Goal: Information Seeking & Learning: Learn about a topic

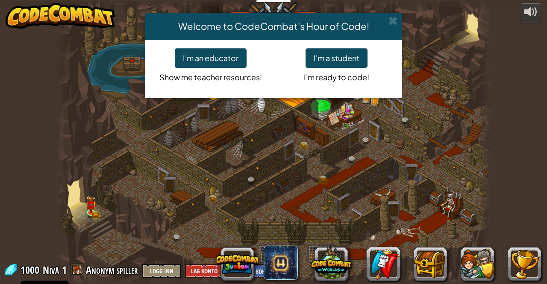
select select "nb"
click at [311, 51] on button "I'm a student" at bounding box center [336, 58] width 62 height 20
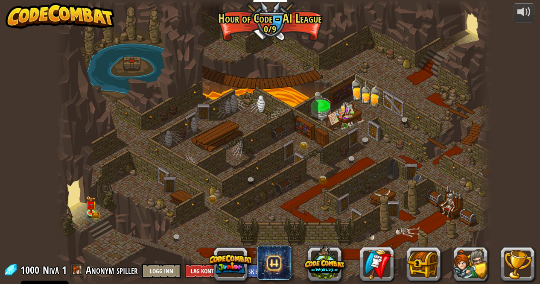
click at [198, 238] on div at bounding box center [273, 142] width 435 height 284
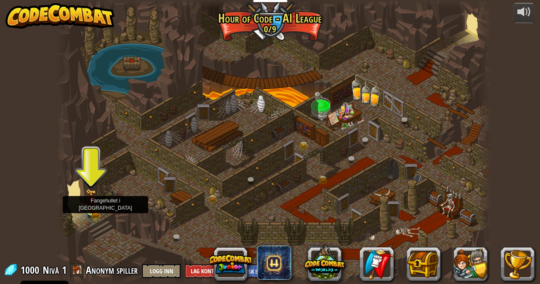
click at [91, 203] on img at bounding box center [91, 200] width 6 height 6
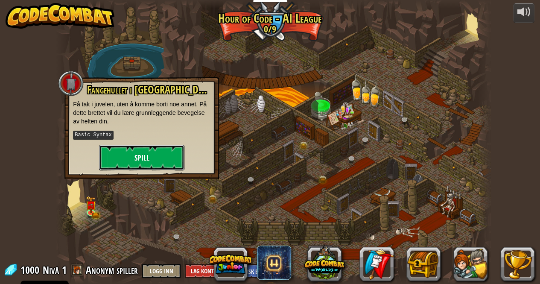
click at [139, 169] on button "Spill" at bounding box center [141, 158] width 85 height 26
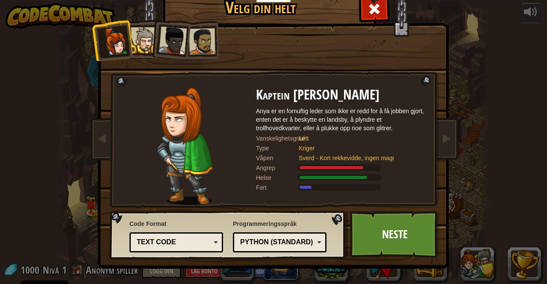
click at [189, 240] on div "Text code" at bounding box center [174, 243] width 74 height 10
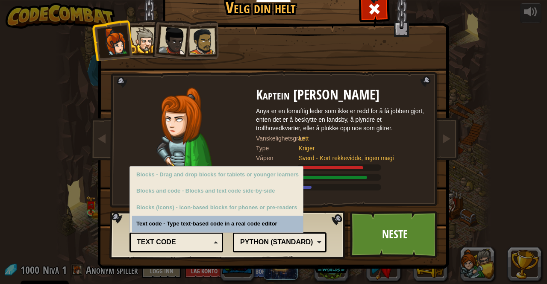
click at [196, 241] on div "Text code" at bounding box center [174, 243] width 74 height 10
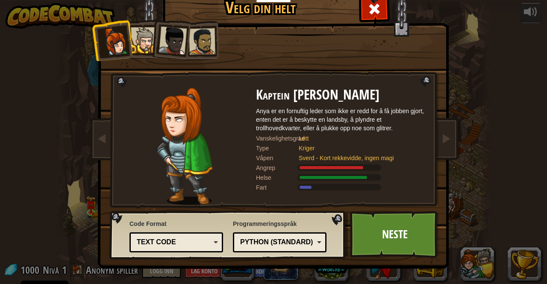
click at [180, 35] on div at bounding box center [173, 40] width 28 height 28
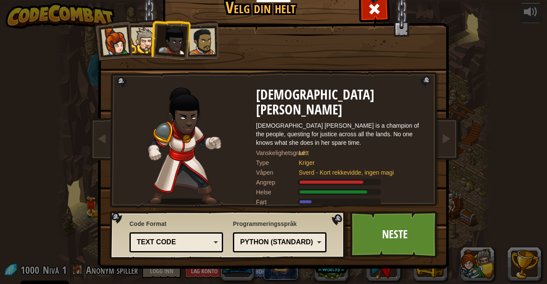
click at [205, 44] on div at bounding box center [202, 41] width 26 height 26
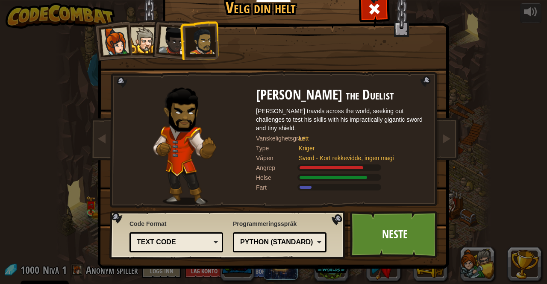
click at [138, 38] on div at bounding box center [144, 40] width 26 height 26
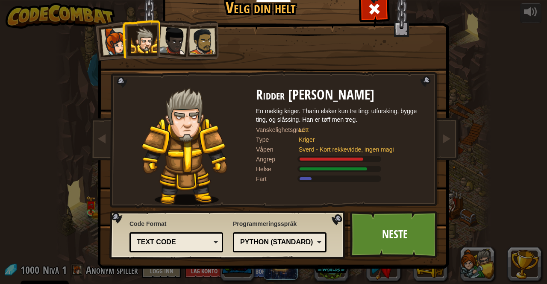
click at [200, 41] on div at bounding box center [202, 41] width 26 height 26
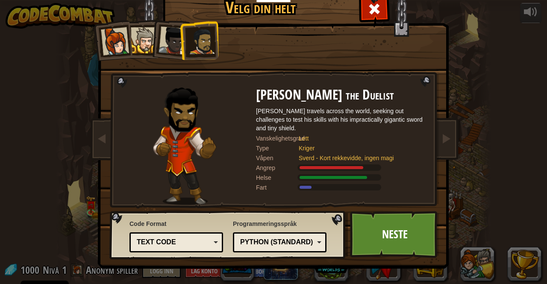
click at [382, 263] on img at bounding box center [275, 116] width 370 height 306
click at [389, 251] on link "Neste" at bounding box center [394, 234] width 89 height 47
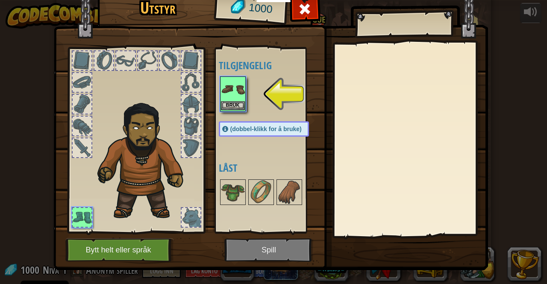
click at [239, 89] on img at bounding box center [233, 89] width 24 height 24
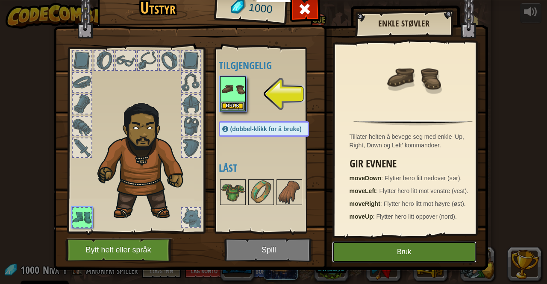
click at [384, 259] on button "Bruk" at bounding box center [404, 251] width 144 height 21
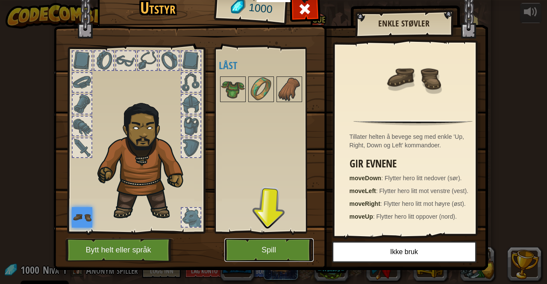
click at [264, 247] on button "Spill" at bounding box center [268, 249] width 89 height 23
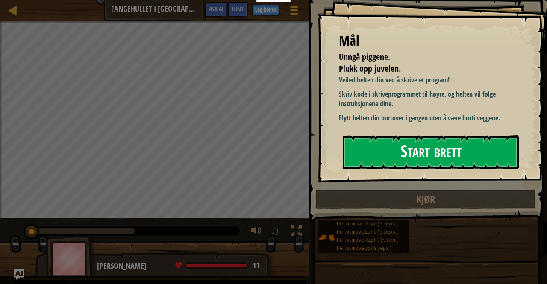
click at [445, 157] on button "Start brett" at bounding box center [431, 152] width 176 height 34
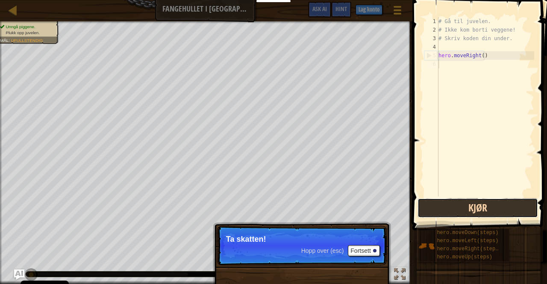
click at [478, 212] on button "Kjør" at bounding box center [477, 208] width 120 height 20
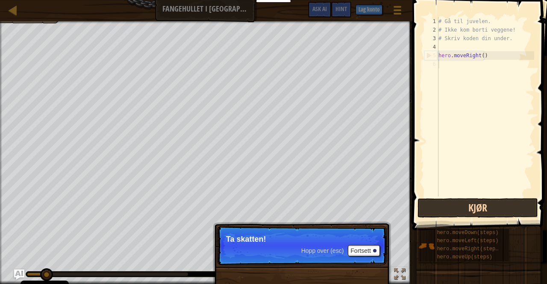
scroll to position [4, 0]
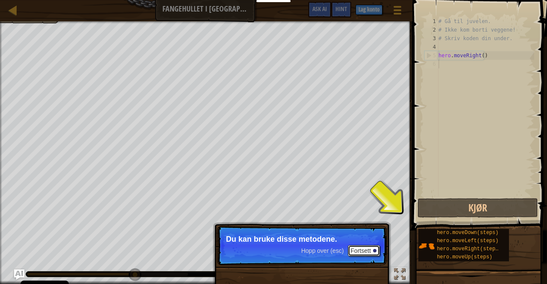
click at [361, 250] on button "Fortsett" at bounding box center [364, 250] width 32 height 11
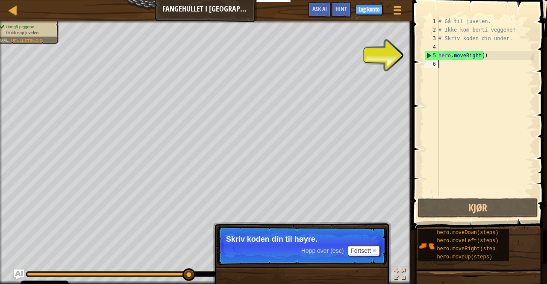
click at [442, 66] on div "# Gå til juvelen. # Ikke kom borti veggene! # Skriv koden din under. hero . mov…" at bounding box center [485, 115] width 97 height 197
click at [448, 65] on div "# Gå til juvelen. # Ikke kom borti veggene! # Skriv koden din under. hero . mov…" at bounding box center [485, 115] width 97 height 197
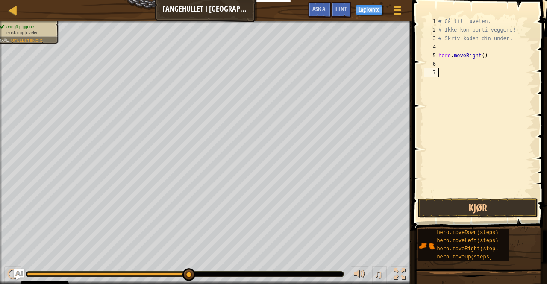
click at [441, 69] on div "# Gå til juvelen. # Ikke kom borti veggene! # Skriv koden din under. hero . mov…" at bounding box center [485, 115] width 97 height 197
click at [440, 67] on div "# Gå til juvelen. # Ikke kom borti veggene! # Skriv koden din under. hero . mov…" at bounding box center [485, 115] width 97 height 197
type textarea "h"
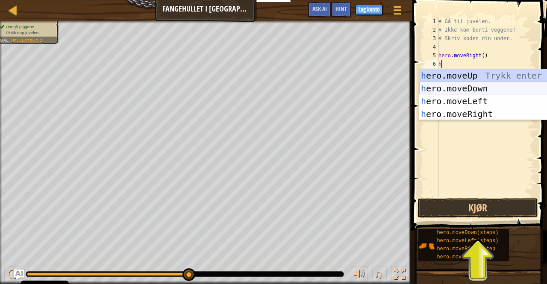
click at [459, 87] on div "h ero.moveUp Trykk enter h ero.moveDown Trykk enter h ero.moveLeft Trykk enter …" at bounding box center [500, 107] width 162 height 77
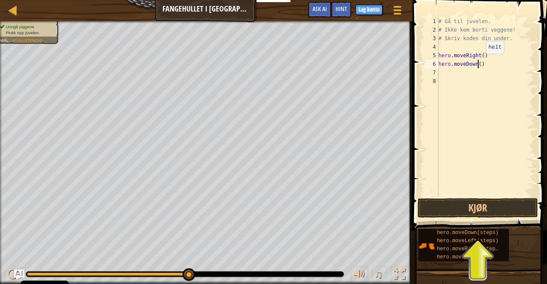
click at [478, 62] on div "# Gå til juvelen. # Ikke kom borti veggene! # Skriv koden din under. hero . mov…" at bounding box center [485, 115] width 97 height 197
click at [482, 57] on div "# Gå til juvelen. # Ikke kom borti veggene! # Skriv koden din under. hero . mov…" at bounding box center [485, 115] width 97 height 197
click at [478, 55] on div "# Gå til juvelen. # Ikke kom borti veggene! # Skriv koden din under. hero . mov…" at bounding box center [485, 115] width 97 height 197
click at [480, 58] on div "# Gå til juvelen. # Ikke kom borti veggene! # Skriv koden din under. hero . mov…" at bounding box center [485, 115] width 97 height 197
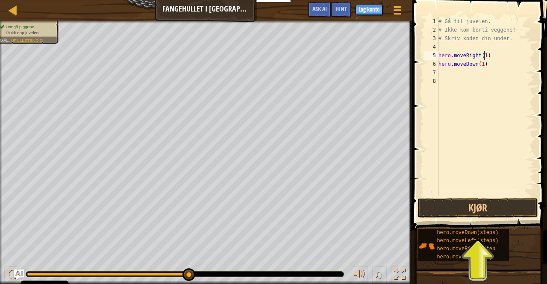
click at [484, 64] on div "# Gå til juvelen. # Ikke kom borti veggene! # Skriv koden din under. hero . mov…" at bounding box center [485, 115] width 97 height 197
type textarea "hero.moveDown(1)"
type textarea "h"
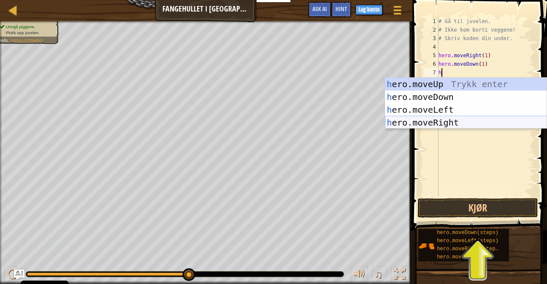
click at [464, 122] on div "h ero.moveUp Trykk enter h ero.moveDown Trykk enter h ero.moveLeft Trykk enter …" at bounding box center [466, 116] width 162 height 77
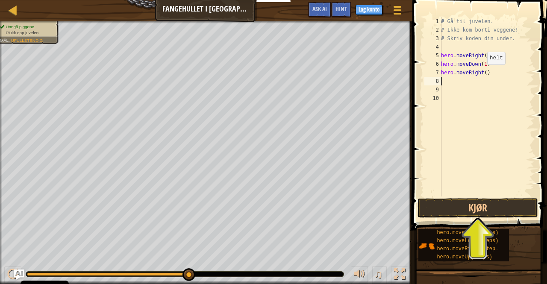
click at [483, 76] on div "# Gå til juvelen. # Ikke kom borti veggene! # Skriv koden din under. hero . mov…" at bounding box center [486, 115] width 95 height 197
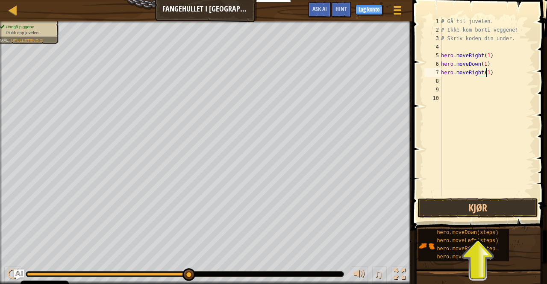
scroll to position [4, 3]
type textarea "hero.moveRight(1)"
click at [473, 200] on button "Kjør" at bounding box center [477, 208] width 120 height 20
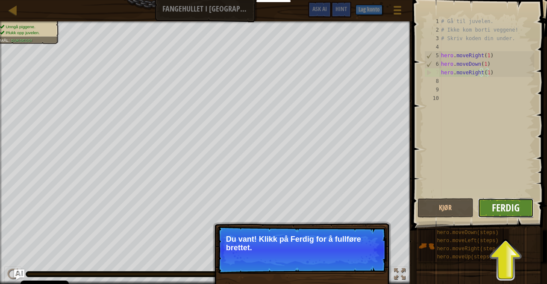
click at [494, 212] on span "Ferdig" at bounding box center [506, 208] width 28 height 14
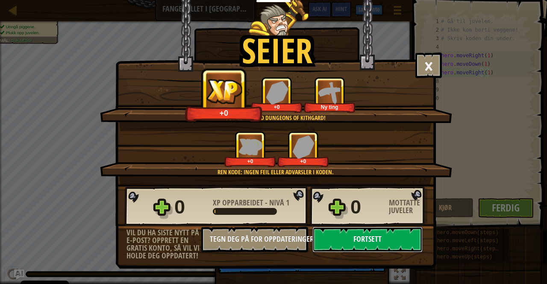
click at [392, 243] on button "Fortsett" at bounding box center [367, 240] width 110 height 26
select select "nb"
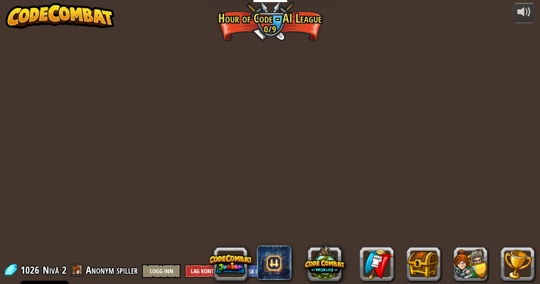
select select "nb"
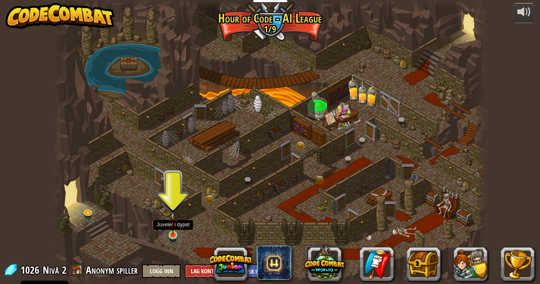
click at [175, 232] on img at bounding box center [173, 224] width 10 height 24
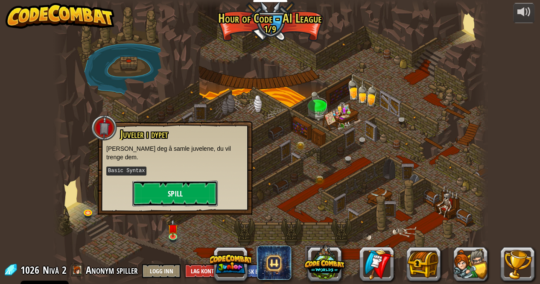
click at [171, 181] on button "Spill" at bounding box center [174, 194] width 85 height 26
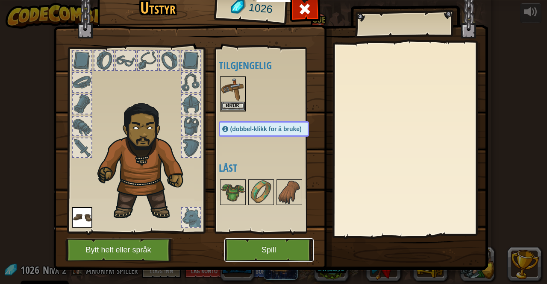
click at [250, 248] on button "Spill" at bounding box center [268, 249] width 89 height 23
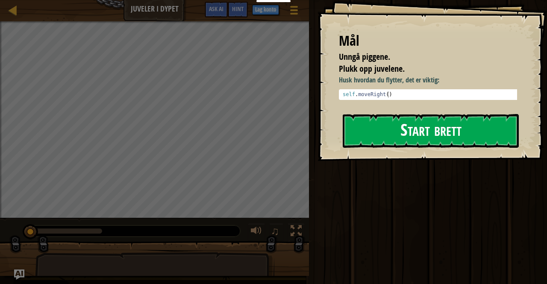
click at [401, 135] on button "Start brett" at bounding box center [431, 131] width 176 height 34
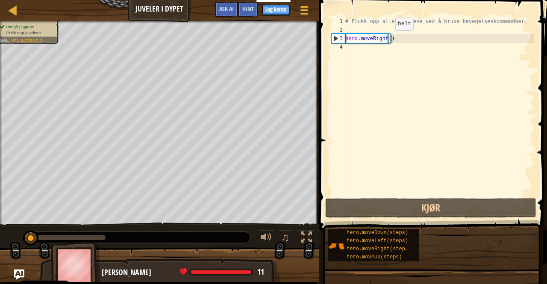
click at [388, 39] on div "# Plukk opp alle juvelene ved å bruke bevegelseskommandoer. hero . moveRight ( )" at bounding box center [438, 115] width 191 height 197
type textarea "hero.moveRight(1)"
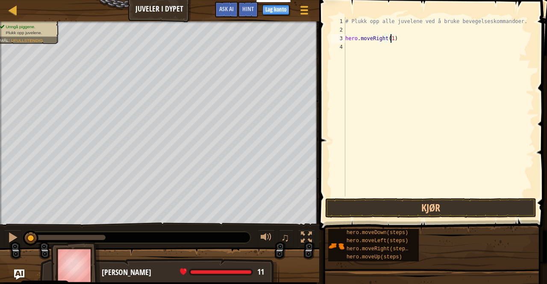
click at [349, 48] on div "# Plukk opp alle juvelene ved å bruke bevegelseskommandoer. hero . moveRight ( …" at bounding box center [438, 115] width 191 height 197
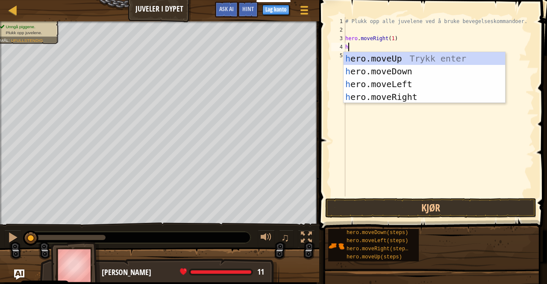
type textarea "he"
click at [408, 56] on div "he ro.moveUp Trykk enter he ro.moveDown Trykk enter he ro.moveLeft Trykk enter …" at bounding box center [424, 90] width 162 height 77
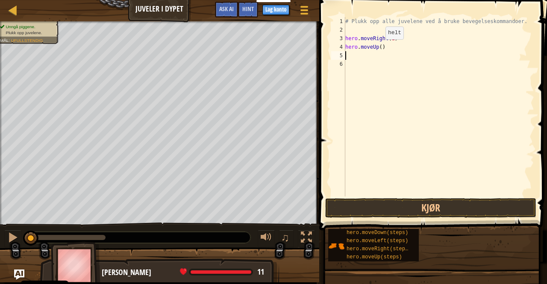
click at [378, 47] on div "# Plukk opp alle juvelene ved å bruke bevegelseskommandoer. hero . moveRight ( …" at bounding box center [438, 115] width 191 height 197
type textarea "hero.moveUp(1)"
type textarea "h"
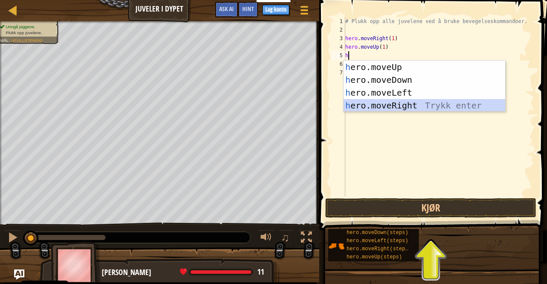
click at [367, 109] on div "h ero.moveUp Trykk enter h ero.moveDown Trykk enter h ero.moveLeft Trykk enter …" at bounding box center [424, 99] width 162 height 77
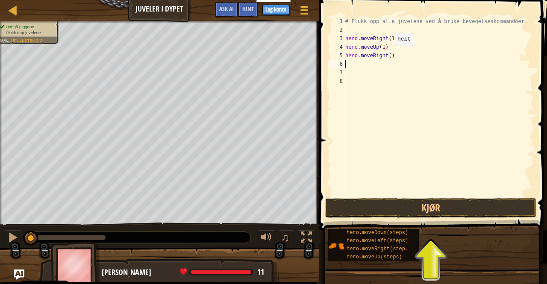
click at [387, 54] on div "# Plukk opp alle juvelene ved å bruke bevegelseskommandoer. hero . moveRight ( …" at bounding box center [438, 115] width 191 height 197
type textarea "hero.moveRight(1)"
drag, startPoint x: 346, startPoint y: 65, endPoint x: 504, endPoint y: 68, distance: 158.1
click at [504, 68] on div "# Plukk opp alle juvelene ved å bruke bevegelseskommandoer. hero . moveRight ( …" at bounding box center [438, 115] width 191 height 197
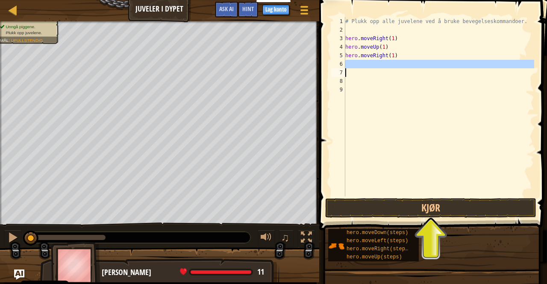
click at [352, 64] on div "# Plukk opp alle juvelene ved å bruke bevegelseskommandoer. hero . moveRight ( …" at bounding box center [438, 106] width 191 height 179
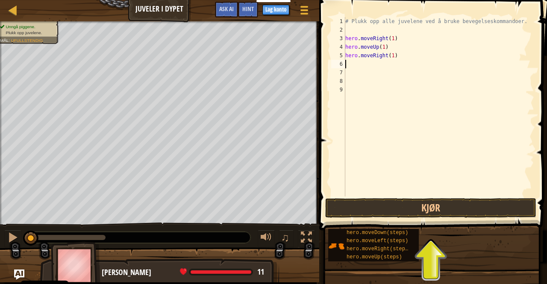
type textarea "h"
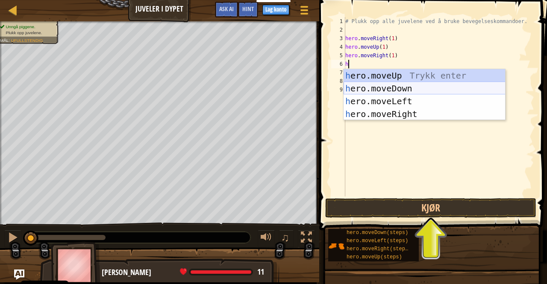
click at [392, 87] on div "h ero.moveUp Trykk enter h ero.moveDown Trykk enter h ero.moveLeft Trykk enter …" at bounding box center [424, 107] width 162 height 77
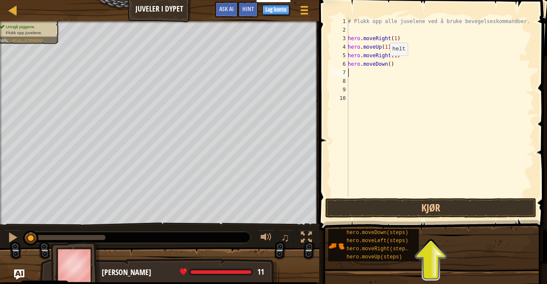
click at [385, 62] on div "# Plukk opp alle juvelene ved å bruke bevegelseskommandoer. hero . moveRight ( …" at bounding box center [440, 115] width 188 height 197
click at [389, 65] on div "# Plukk opp alle juvelene ved å bruke bevegelseskommandoer. hero . moveRight ( …" at bounding box center [440, 115] width 188 height 197
click at [388, 65] on div "# Plukk opp alle juvelene ved å bruke bevegelseskommandoer. hero . moveRight ( …" at bounding box center [440, 115] width 188 height 197
type textarea "hero.moveDown(1)"
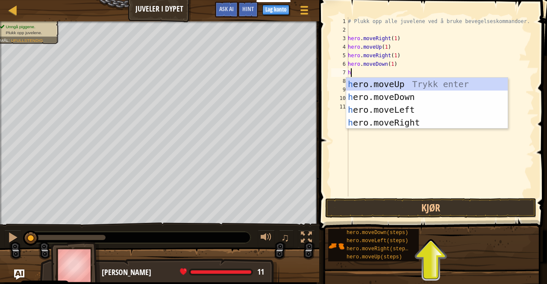
type textarea "he"
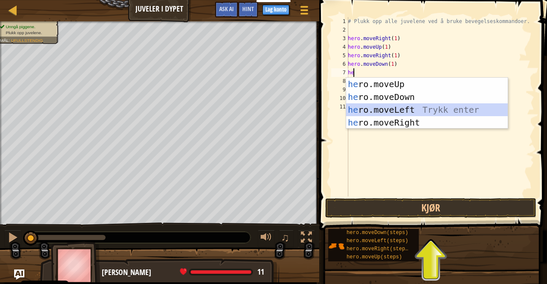
click at [388, 107] on div "he ro.moveUp Trykk enter he ro.moveDown Trykk enter he ro.moveLeft Trykk enter …" at bounding box center [427, 116] width 162 height 77
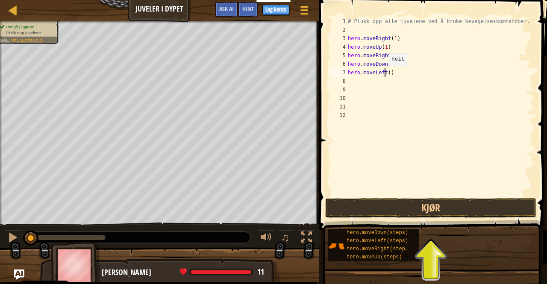
click at [384, 74] on div "# Plukk opp alle juvelene ved å bruke bevegelseskommandoer. hero . moveRight ( …" at bounding box center [440, 115] width 188 height 197
click at [386, 73] on div "# Plukk opp alle juvelene ved å bruke bevegelseskommandoer. hero . moveRight ( …" at bounding box center [440, 115] width 188 height 197
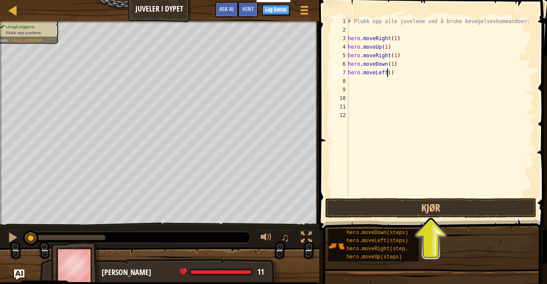
type textarea "hero.moveLeft(1)"
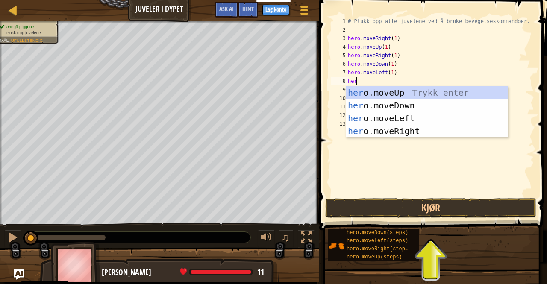
type textarea "hero"
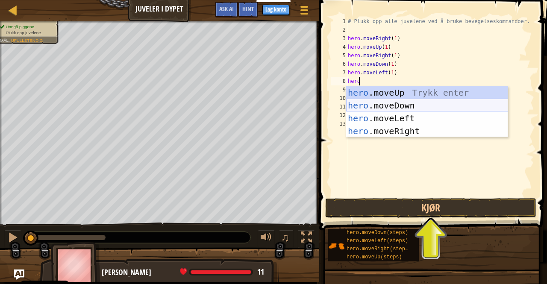
click at [393, 106] on div "hero .moveUp Trykk enter hero .moveDown Trykk enter hero .moveLeft Trykk enter …" at bounding box center [427, 124] width 162 height 77
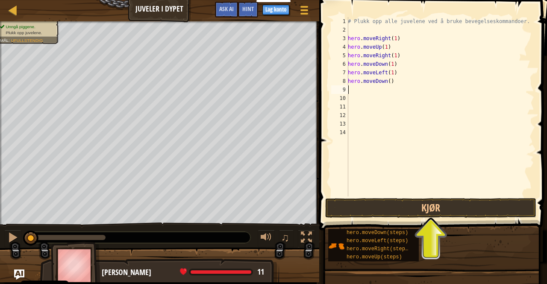
scroll to position [4, 0]
click at [388, 83] on div "# Plukk opp alle juvelene ved å bruke bevegelseskommandoer. hero . moveRight ( …" at bounding box center [440, 115] width 188 height 197
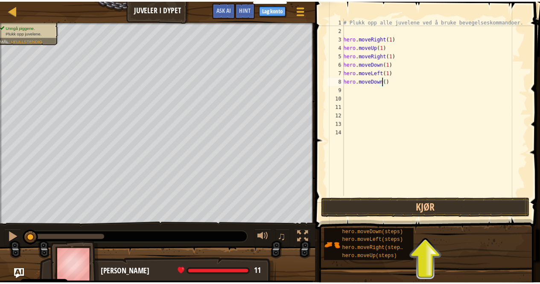
scroll to position [4, 3]
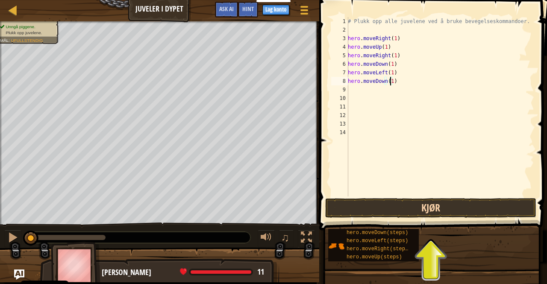
type textarea "hero.moveDown(1)"
click at [361, 210] on button "Kjør" at bounding box center [430, 208] width 211 height 20
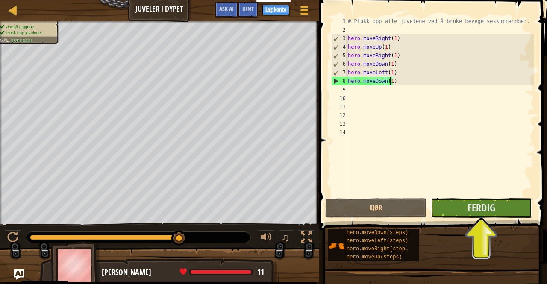
click at [462, 204] on button "Ferdig" at bounding box center [481, 208] width 101 height 20
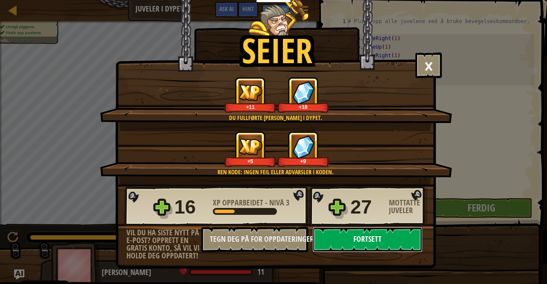
click at [365, 235] on button "Fortsett" at bounding box center [367, 240] width 110 height 26
select select "nb"
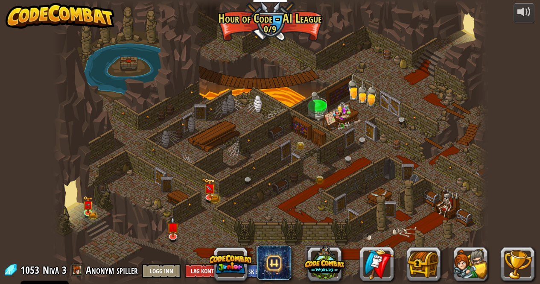
select select "nb"
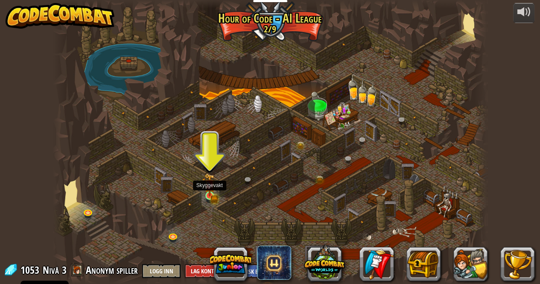
click at [213, 194] on img at bounding box center [210, 184] width 10 height 23
